Goal: Task Accomplishment & Management: Manage account settings

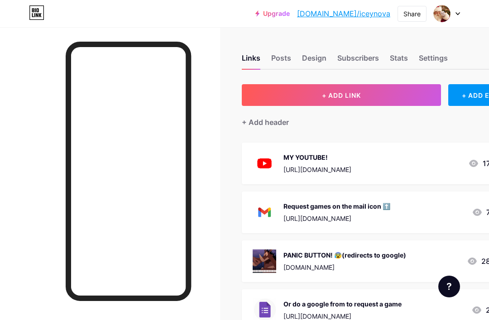
click at [407, 61] on div "Stats" at bounding box center [399, 61] width 18 height 16
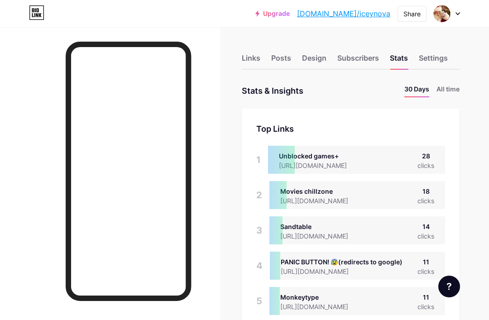
click at [441, 58] on div "Settings" at bounding box center [433, 61] width 29 height 16
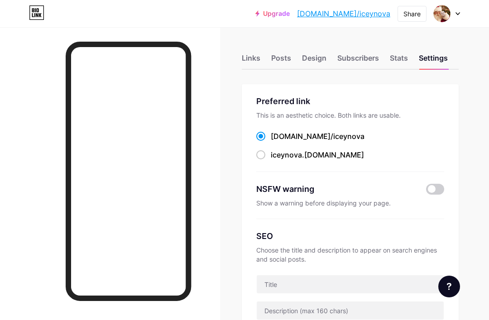
click at [406, 53] on div "Stats" at bounding box center [399, 61] width 18 height 16
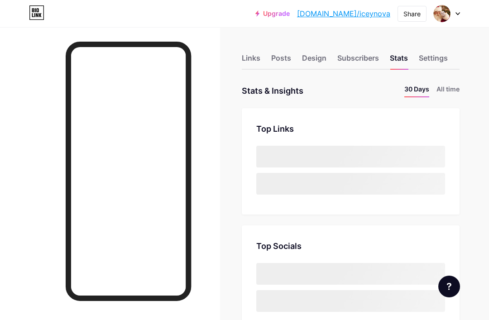
scroll to position [320, 489]
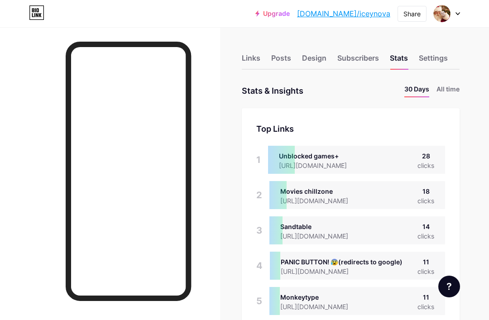
click at [433, 61] on div "Settings" at bounding box center [433, 61] width 29 height 16
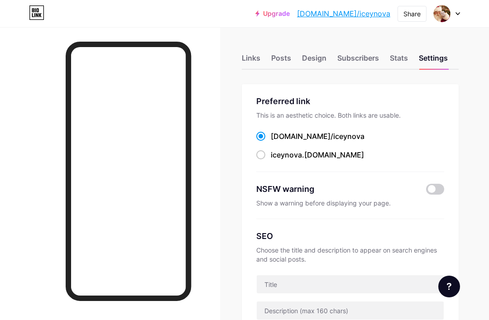
click at [407, 57] on div "Stats" at bounding box center [399, 61] width 18 height 16
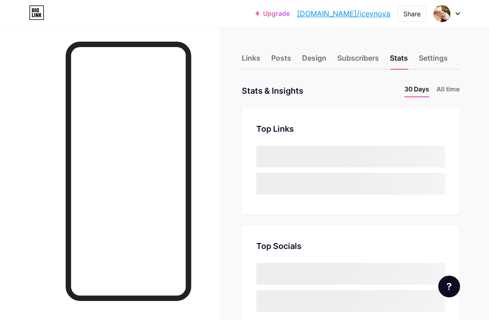
click at [437, 55] on div "Settings" at bounding box center [433, 61] width 29 height 16
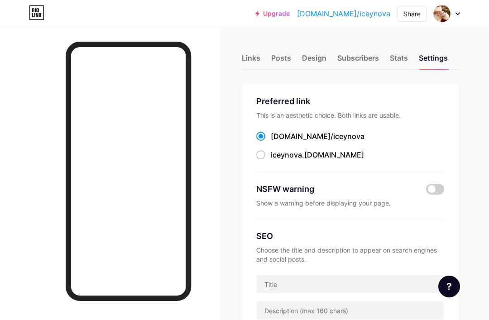
click at [403, 60] on div "Stats" at bounding box center [399, 61] width 18 height 16
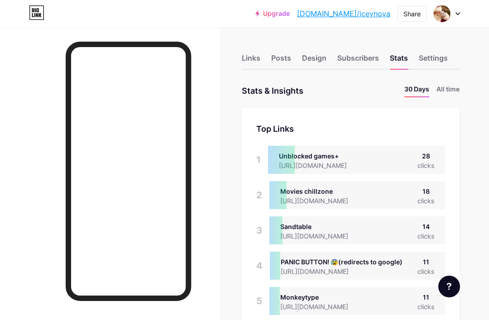
scroll to position [320, 489]
click at [306, 67] on div "Design" at bounding box center [314, 61] width 24 height 16
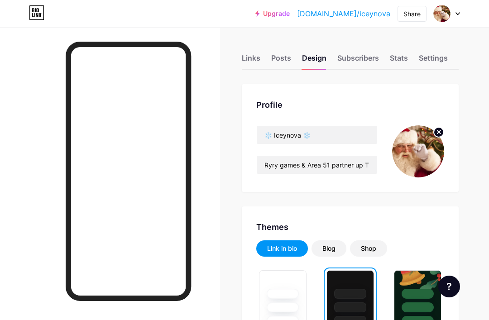
scroll to position [47, 0]
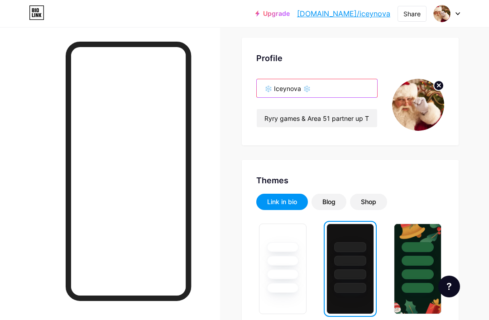
click at [354, 81] on input "❄️ Iceynova ❄️" at bounding box center [317, 88] width 120 height 18
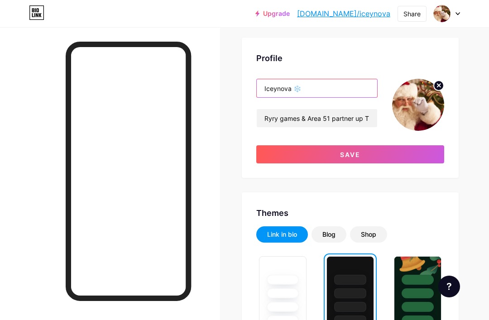
click at [312, 90] on input "Iceynova ❄️" at bounding box center [317, 88] width 120 height 18
click at [321, 90] on input "Iceynova ❄️" at bounding box center [317, 88] width 120 height 18
type input "I"
type input "o"
type input "O"
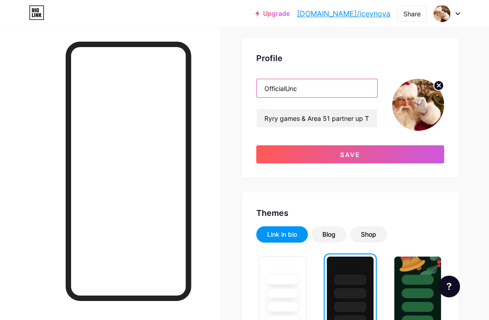
click at [419, 160] on button "Save" at bounding box center [350, 154] width 188 height 18
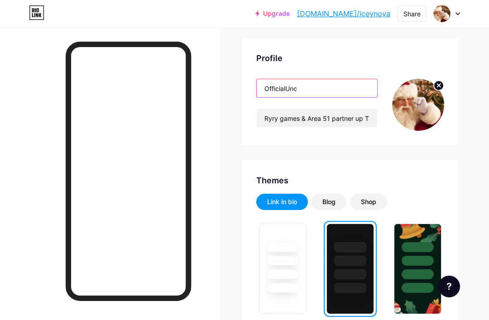
click at [351, 92] on input "OfficialUnc" at bounding box center [317, 88] width 120 height 18
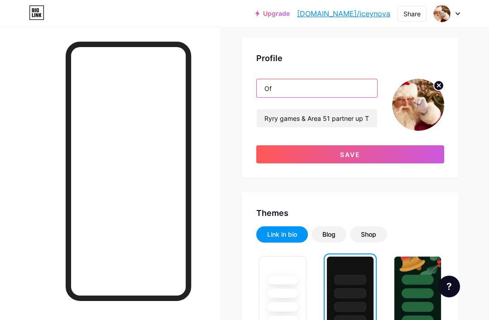
type input "O"
click at [348, 92] on input "text" at bounding box center [317, 88] width 120 height 18
type input "CaseOh’s Uncle"
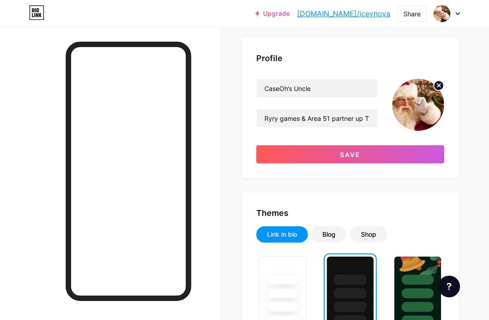
click at [427, 146] on button "Save" at bounding box center [350, 154] width 188 height 18
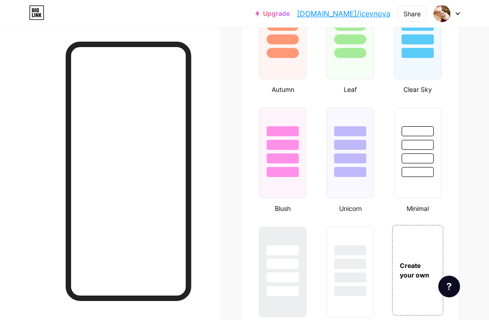
click at [423, 242] on div "Create your own" at bounding box center [417, 270] width 51 height 91
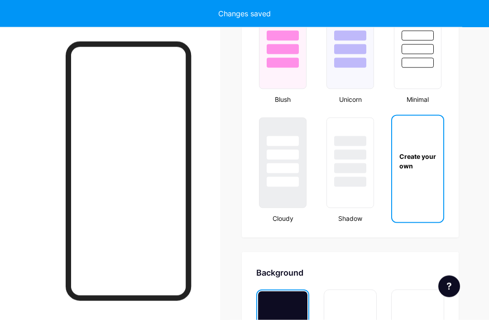
type input "#ffffff"
type input "#000000"
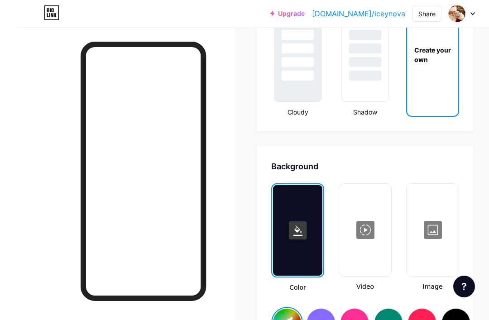
scroll to position [1093, 0]
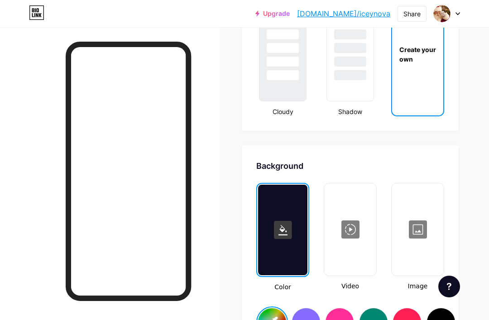
click at [433, 211] on div at bounding box center [418, 229] width 50 height 91
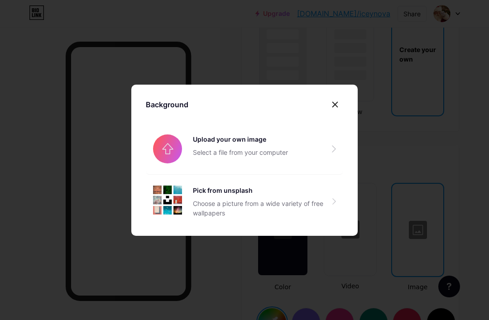
click at [168, 172] on input "file" at bounding box center [244, 149] width 197 height 51
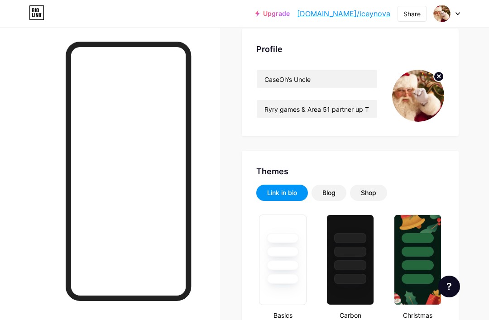
scroll to position [0, 0]
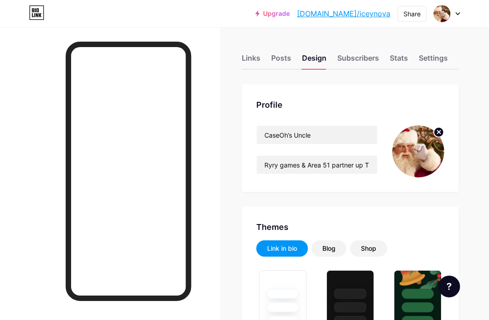
click at [435, 134] on circle at bounding box center [439, 132] width 10 height 10
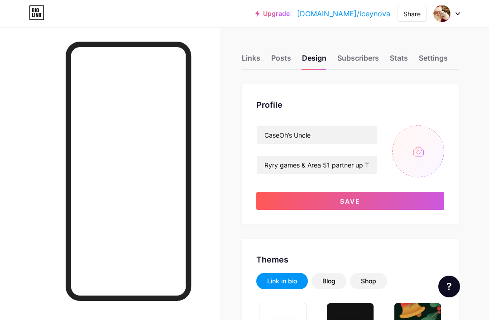
click at [426, 139] on input "file" at bounding box center [418, 151] width 52 height 52
type input "C:\fakepath\IMG_0301.gif"
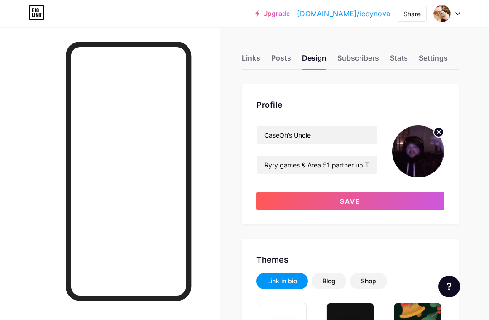
click at [425, 207] on button "Save" at bounding box center [350, 201] width 188 height 18
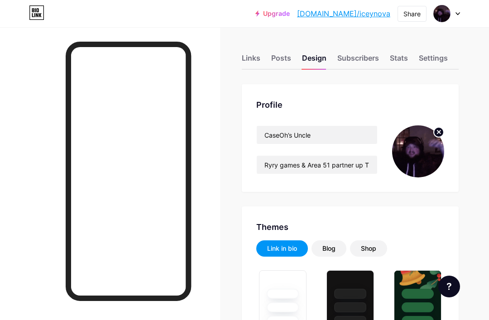
click at [374, 14] on link "[DOMAIN_NAME]/iceynova" at bounding box center [343, 13] width 93 height 11
click at [370, 12] on link "[DOMAIN_NAME]/iceynova" at bounding box center [343, 13] width 93 height 11
